Goal: Download file/media

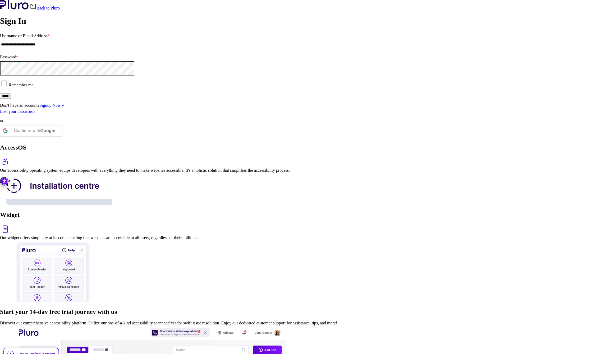
click at [11, 99] on input "*****" at bounding box center [5, 96] width 11 height 5
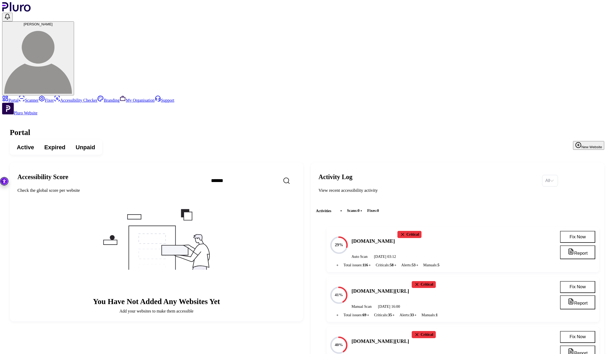
click at [39, 98] on link "Scanner" at bounding box center [28, 100] width 20 height 4
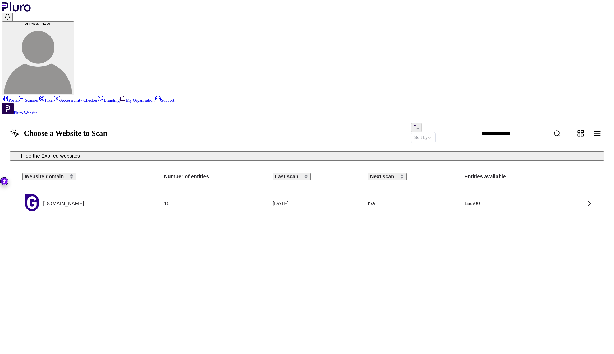
click at [567, 199] on div at bounding box center [578, 203] width 30 height 9
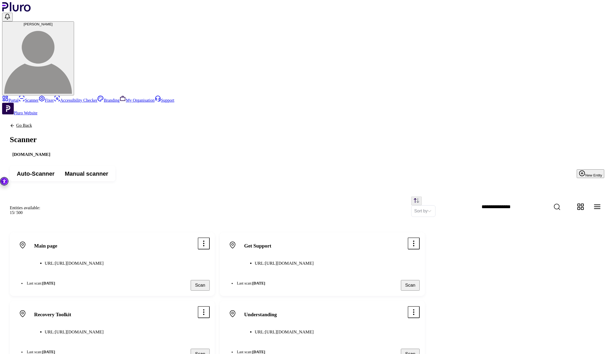
click at [207, 240] on icon "Open options menu" at bounding box center [204, 244] width 8 height 8
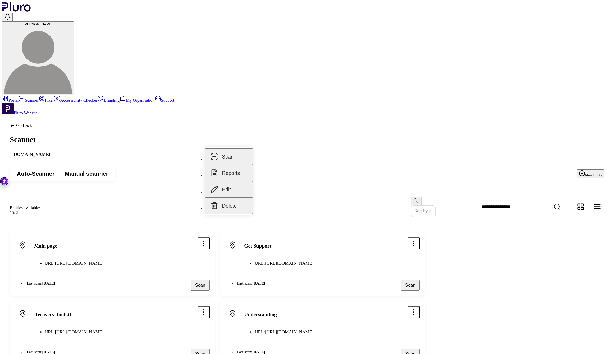
click at [238, 170] on button "Reports" at bounding box center [229, 173] width 48 height 16
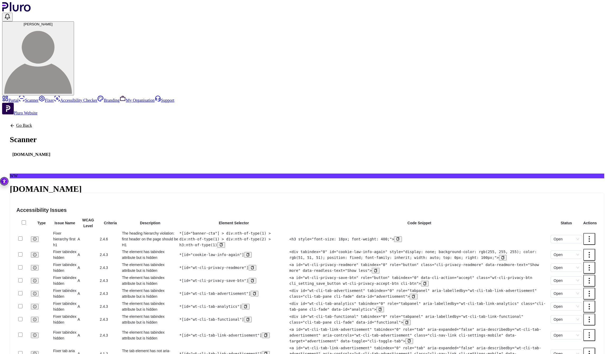
click at [44, 221] on button "Export" at bounding box center [27, 225] width 35 height 8
click at [577, 104] on button "Export as PDF" at bounding box center [573, 104] width 52 height 16
click at [230, 115] on div "Go Back Scanner [DOMAIN_NAME] WW [DOMAIN_NAME] Scanned on [DATE] 29/100 114 Tot…" at bounding box center [306, 352] width 609 height 475
